Goal: Transaction & Acquisition: Purchase product/service

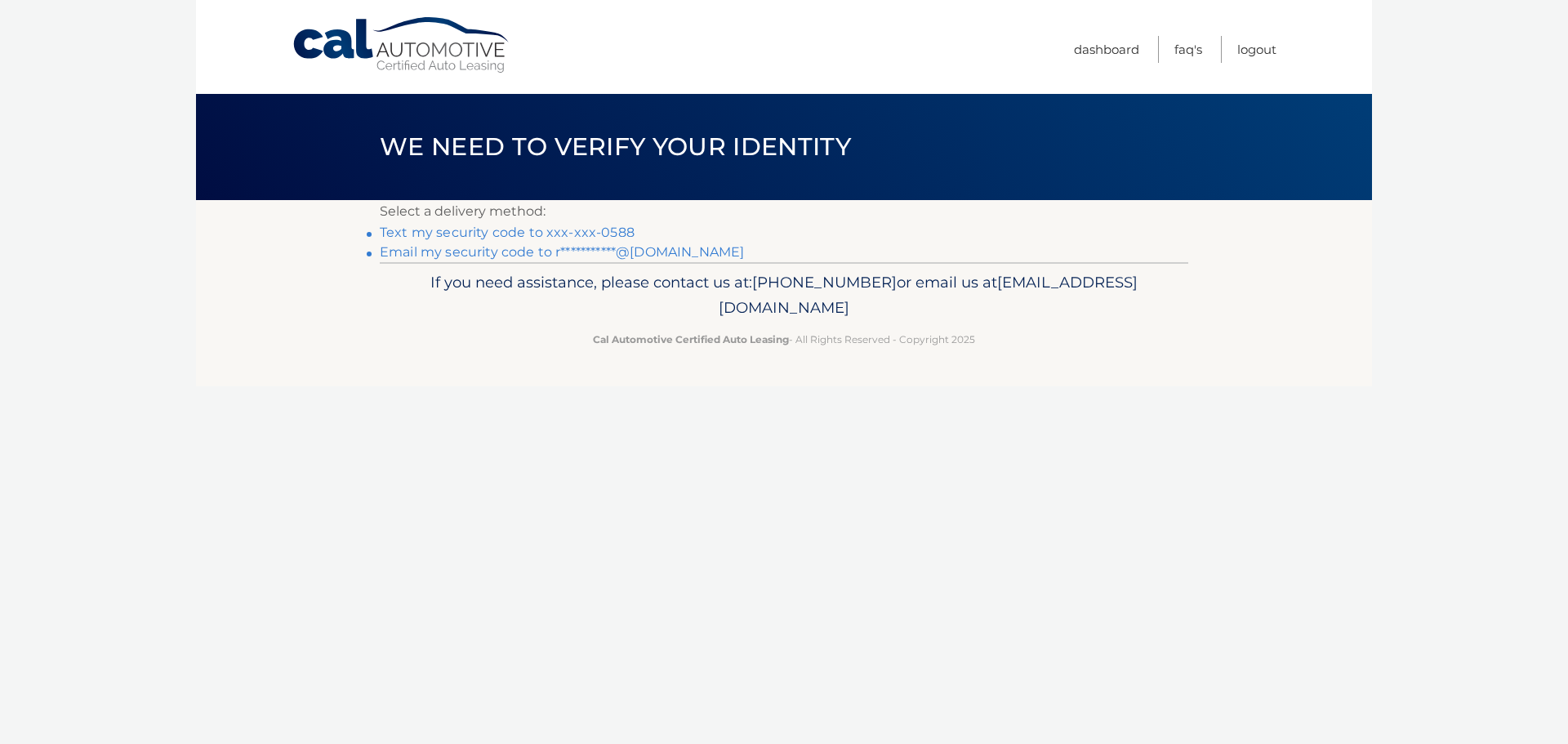
click at [482, 232] on link "Text my security code to xxx-xxx-0588" at bounding box center [507, 232] width 255 height 16
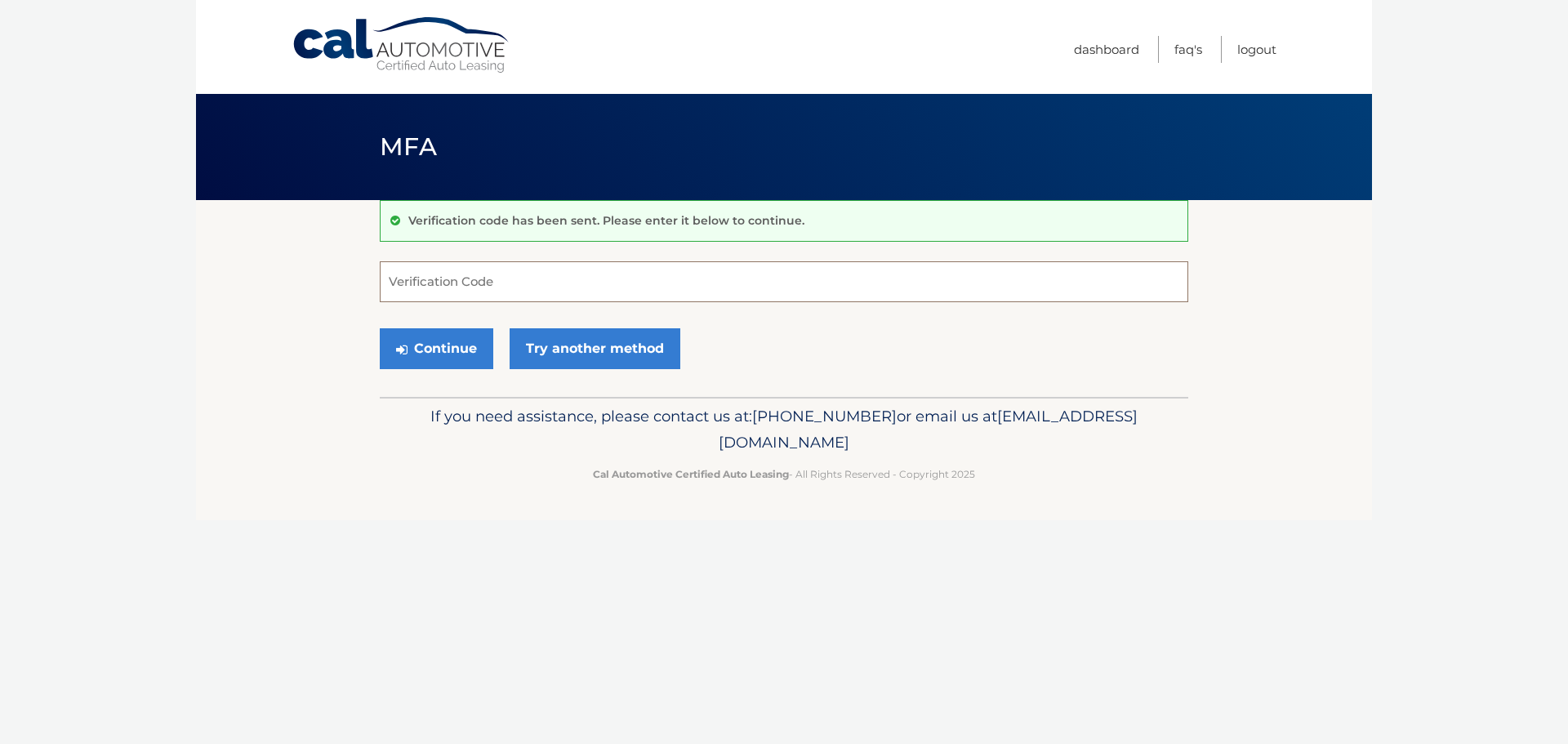
click at [500, 291] on input "Verification Code" at bounding box center [784, 282] width 809 height 41
type input "164275"
click at [460, 353] on button "Continue" at bounding box center [436, 348] width 113 height 41
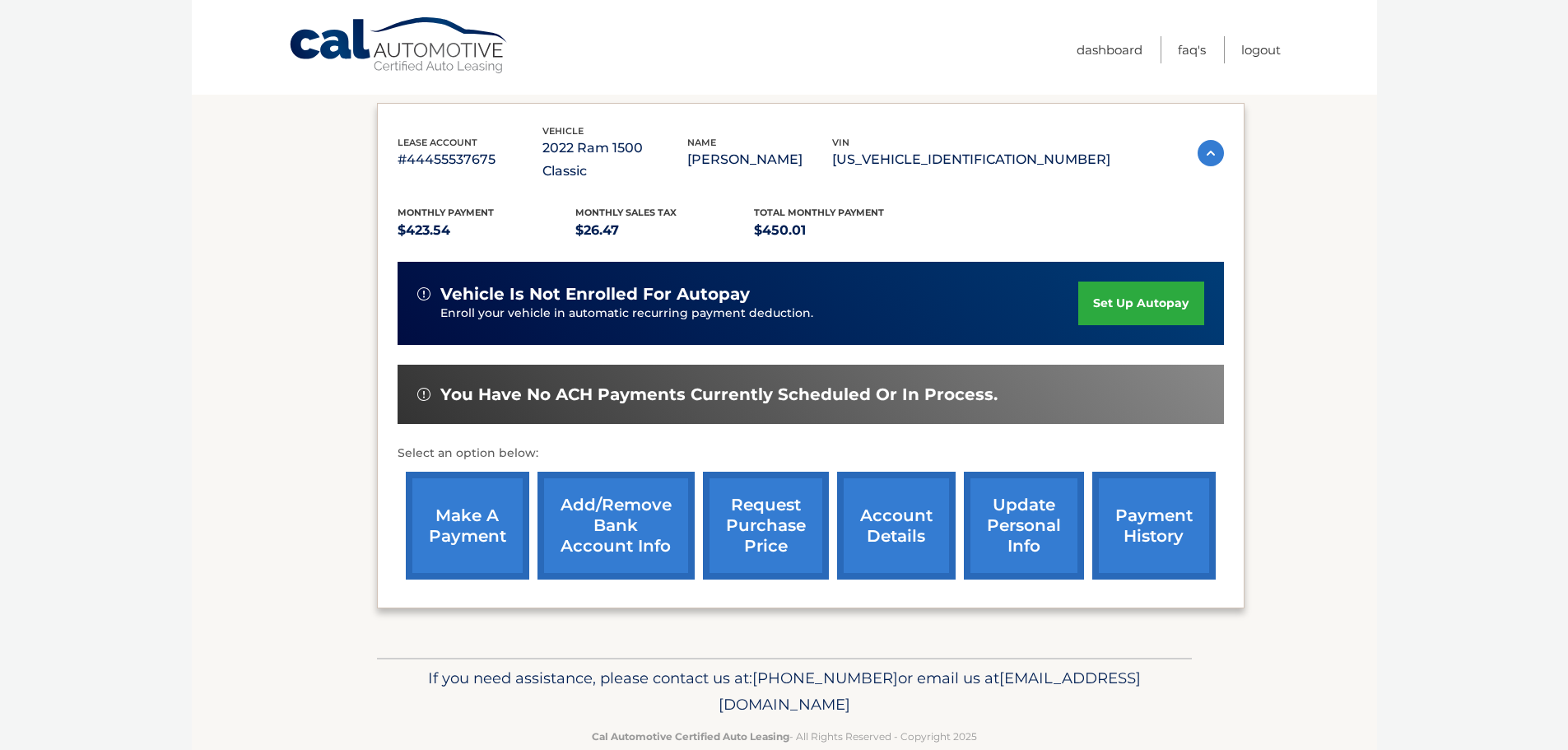
scroll to position [247, 0]
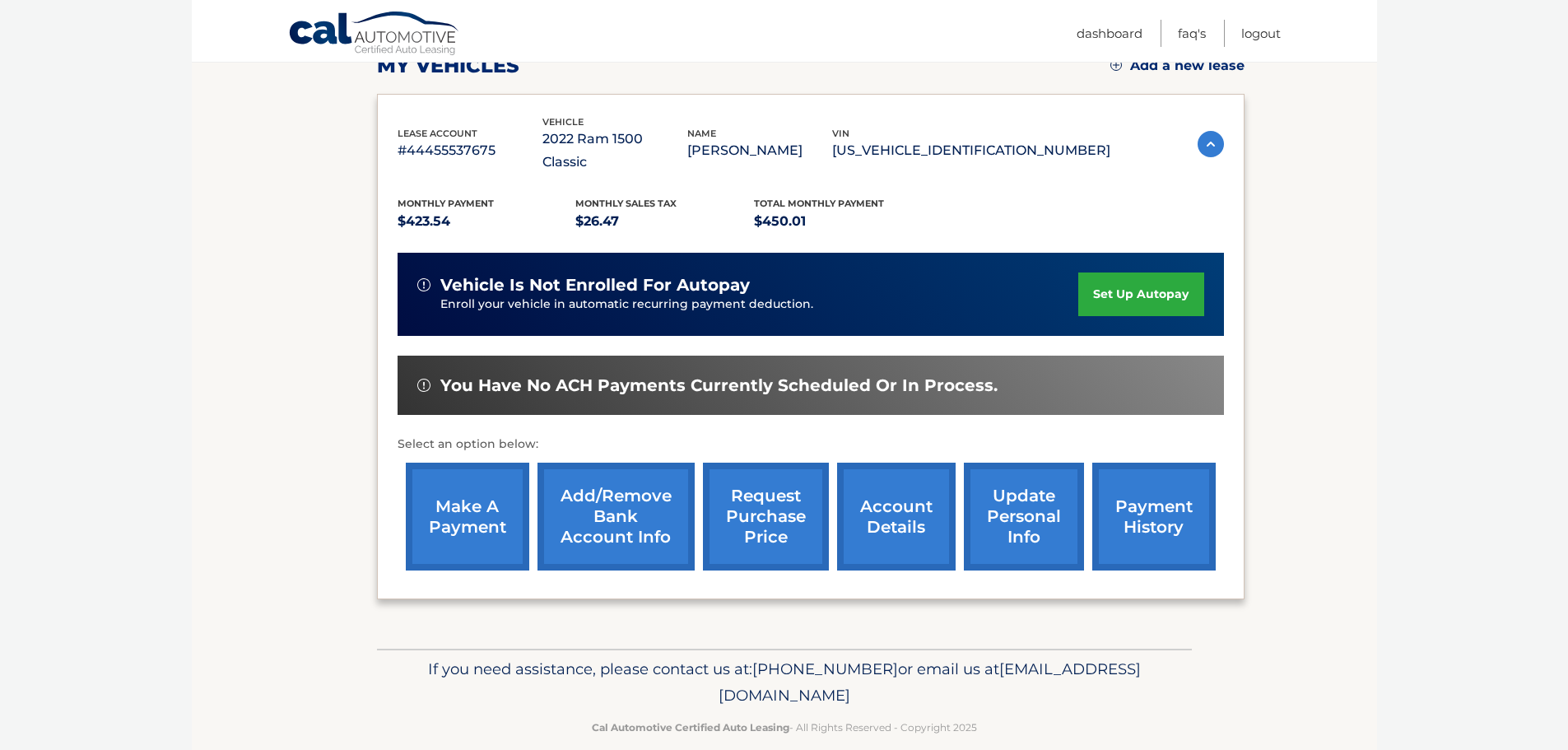
click at [911, 500] on link "account details" at bounding box center [896, 517] width 118 height 108
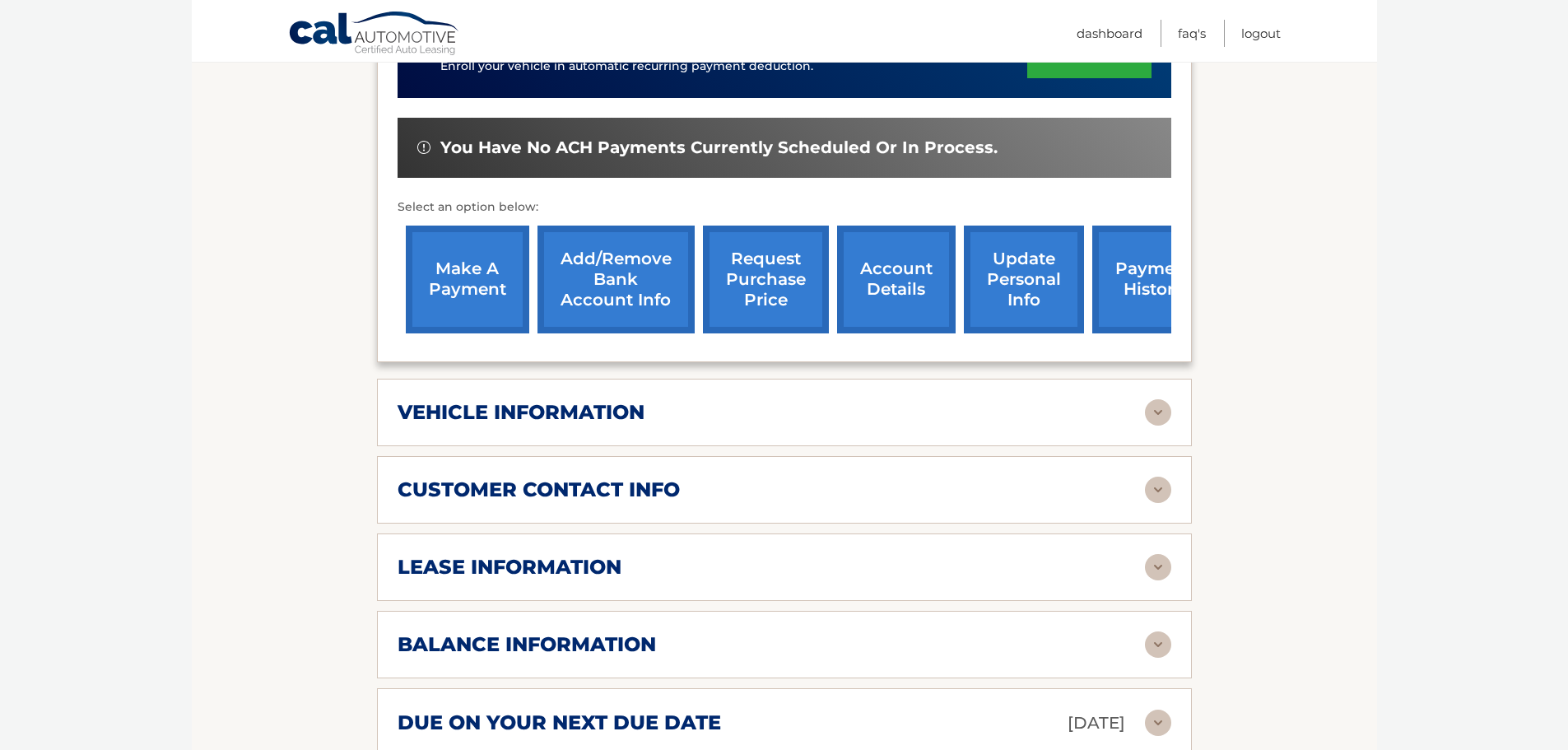
scroll to position [389, 0]
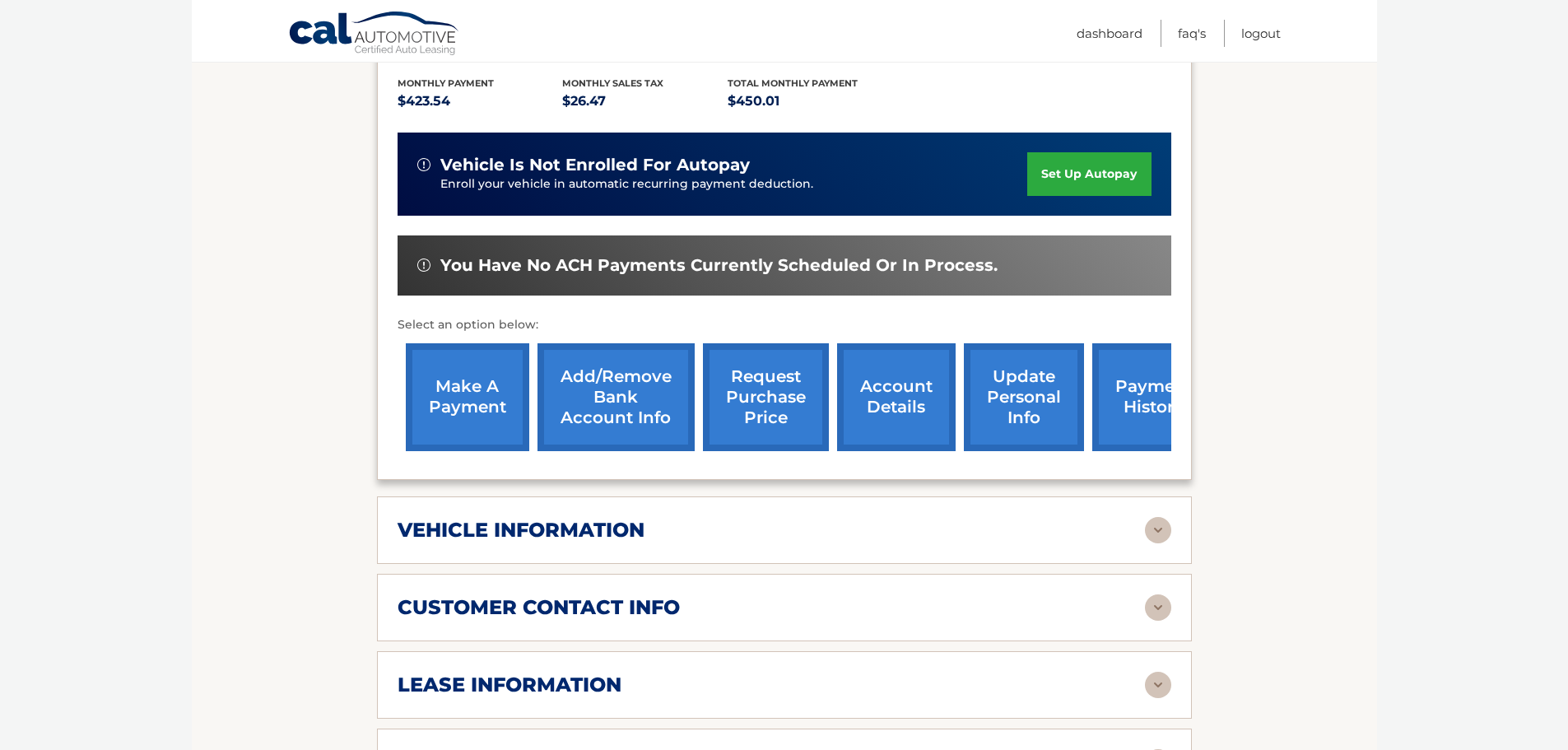
click at [464, 378] on link "make a payment" at bounding box center [468, 397] width 124 height 108
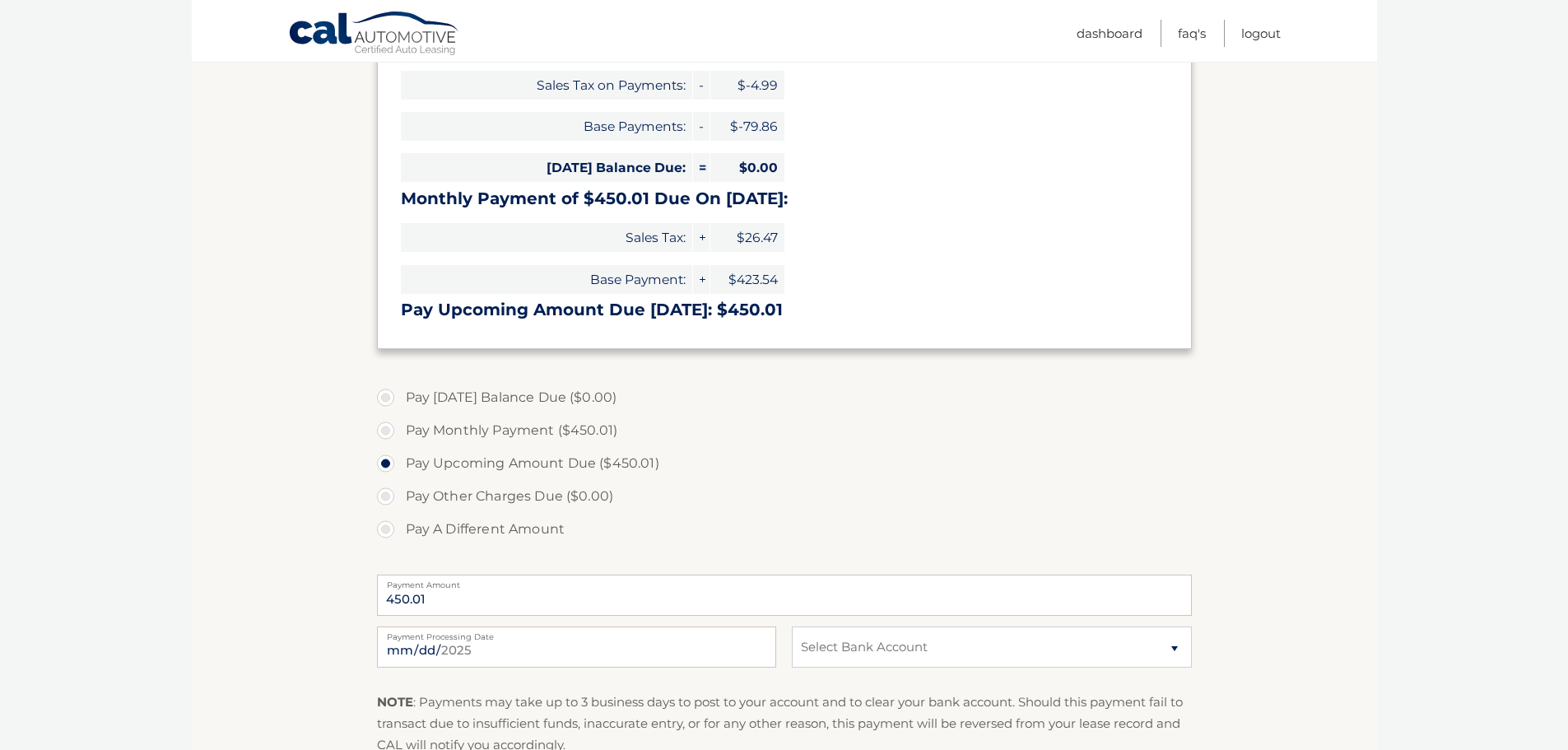
scroll to position [330, 0]
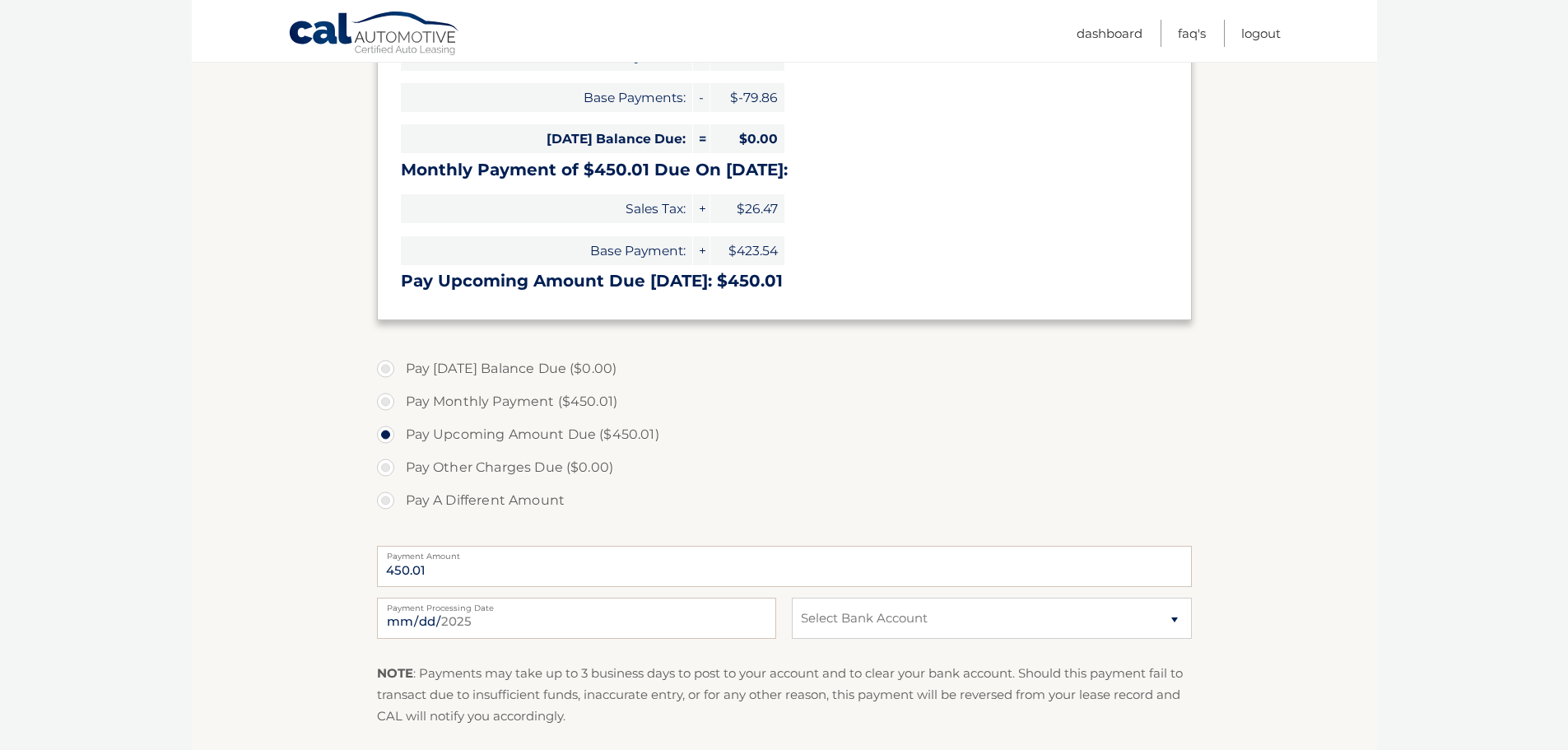
click at [387, 501] on label "Pay A Different Amount" at bounding box center [785, 501] width 815 height 33
click at [387, 501] on input "Pay A Different Amount" at bounding box center [392, 498] width 17 height 27
radio input "true"
type input "200.00"
click at [1175, 618] on select "Select Bank Account Checking CROSS RIVER BANK *****3309 Checking KEYBANK NATION…" at bounding box center [992, 618] width 400 height 42
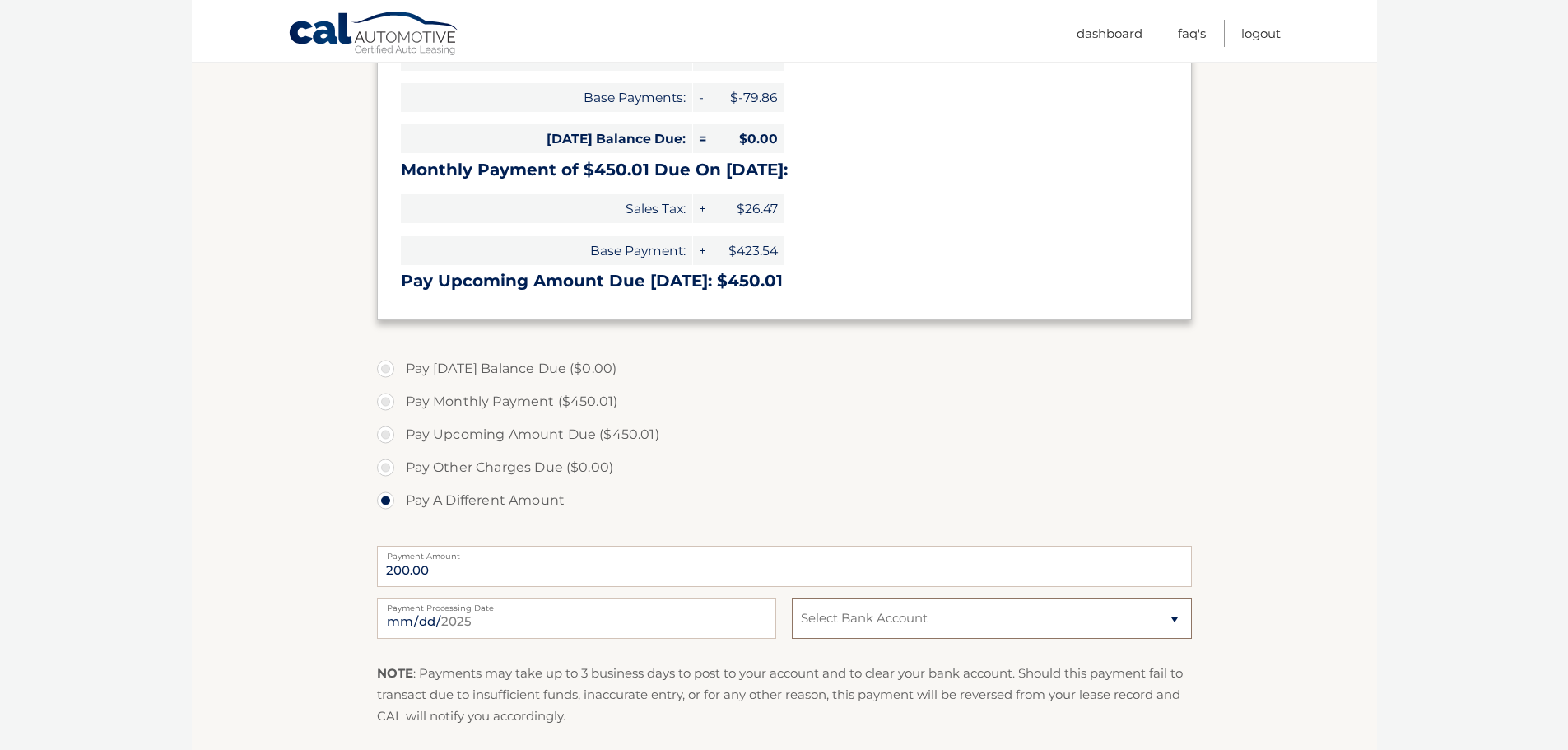
select select "ZTdjMjAzNDItOTZjZC00MDgwLThjZjUtZGI0YjczYjFjZjFj"
click at [792, 598] on select "Select Bank Account Checking CROSS RIVER BANK *****3309 Checking KEYBANK NATION…" at bounding box center [992, 618] width 400 height 42
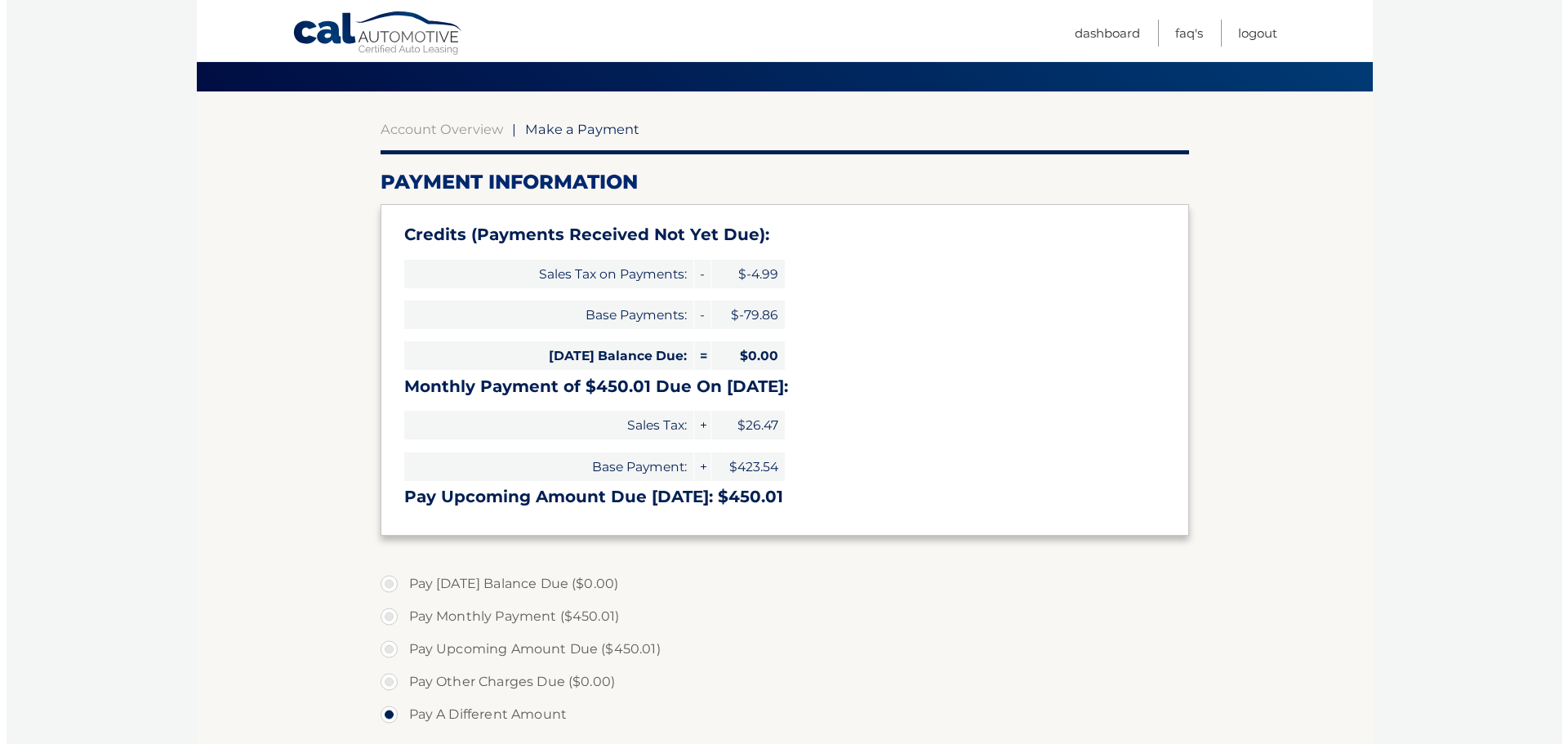
scroll to position [409, 0]
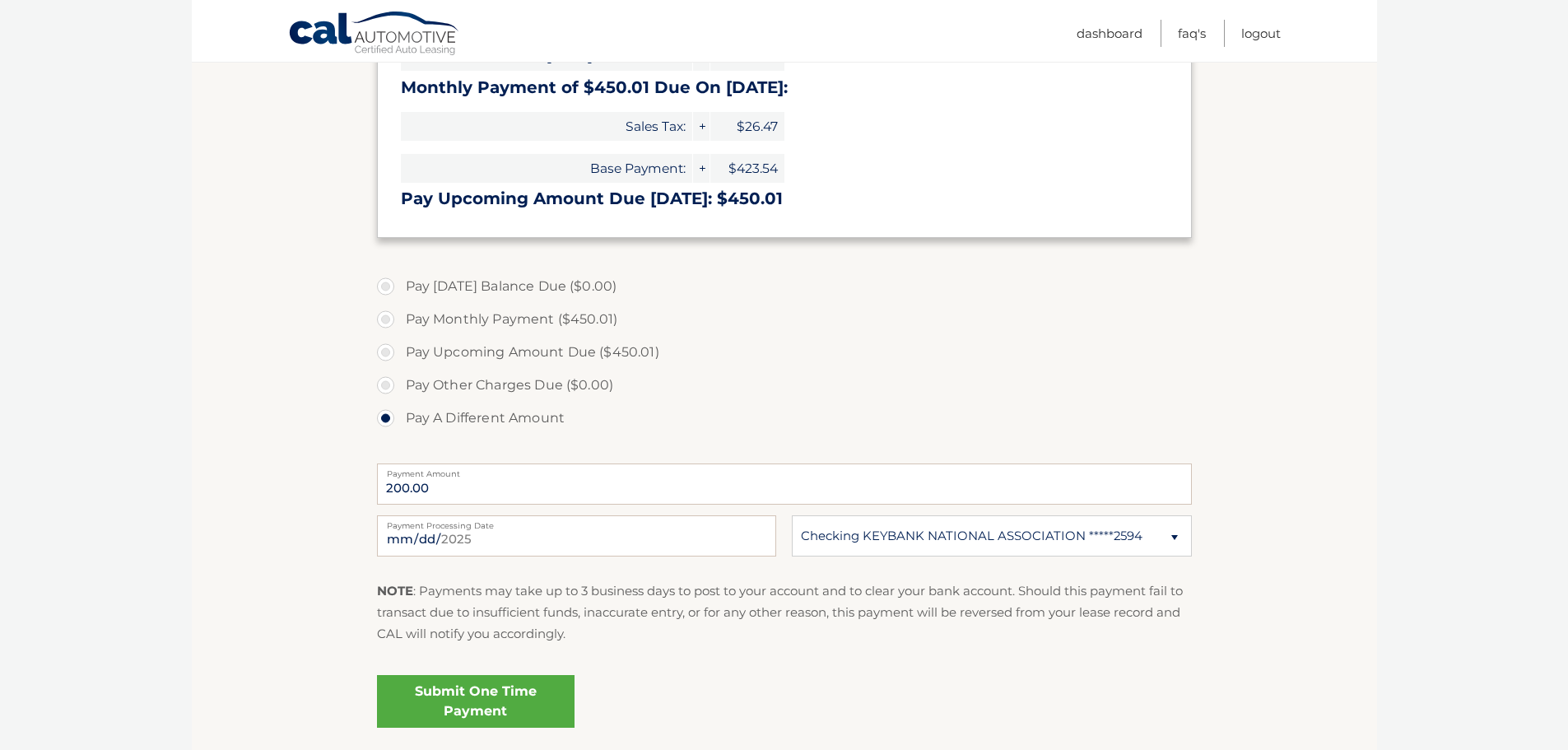
click at [506, 700] on link "Submit One Time Payment" at bounding box center [476, 702] width 198 height 53
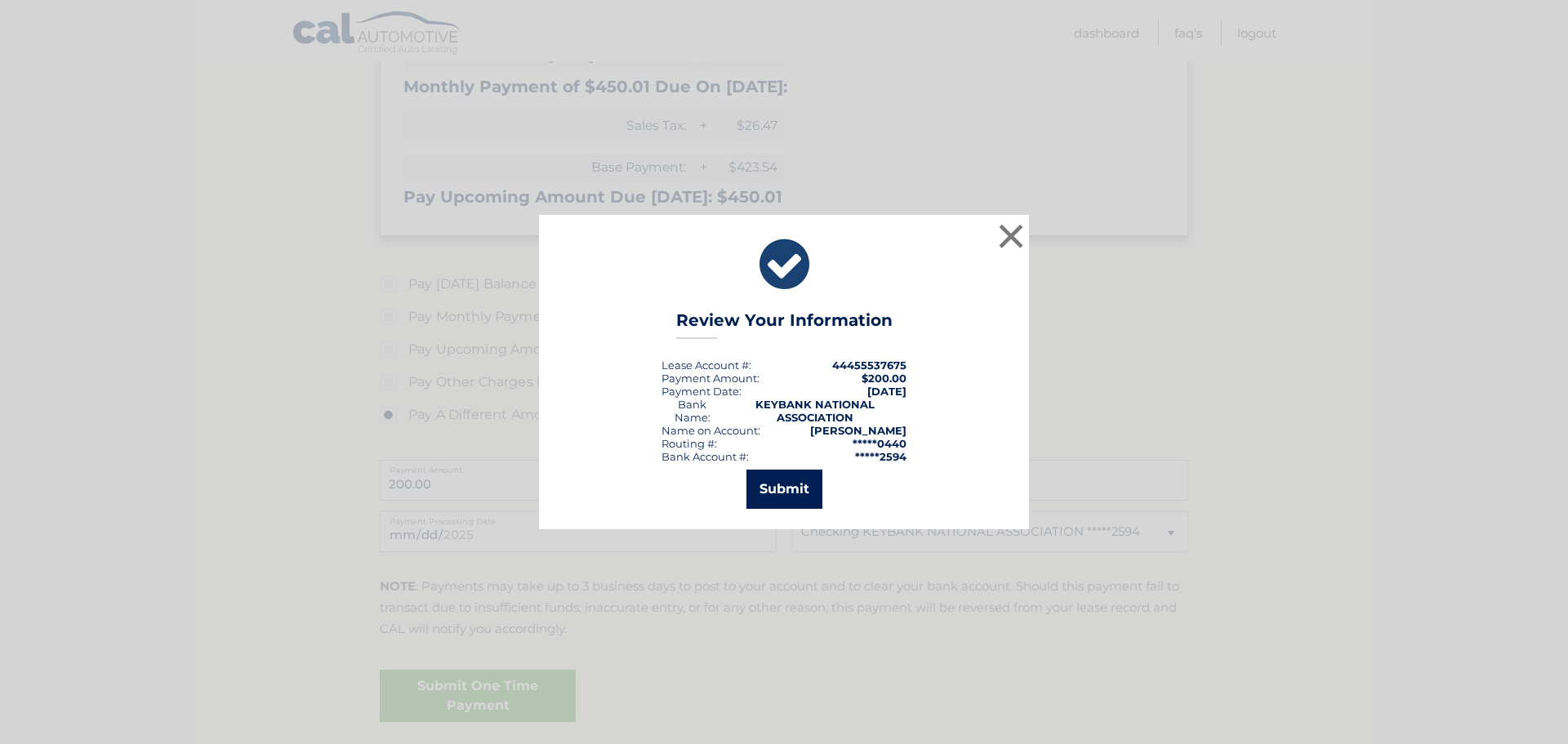
click at [771, 493] on button "Submit" at bounding box center [784, 490] width 76 height 39
